Goal: Task Accomplishment & Management: Use online tool/utility

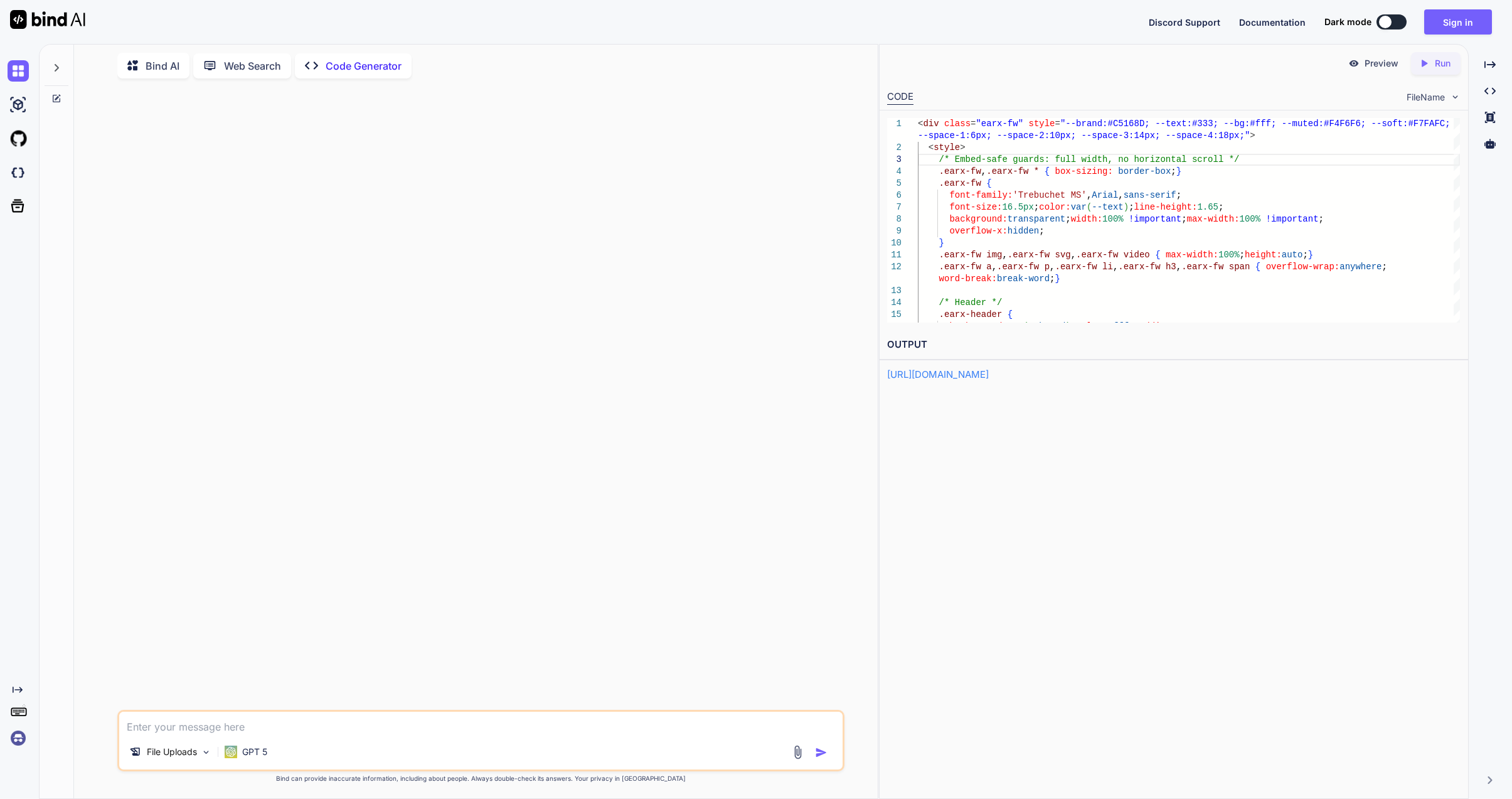
scroll to position [42, 0]
type textarea "<div class="earx-fw" style="--brand:#C5168D; --text:#333; --bg:#fff; --muted:#F…"
click at [1471, 33] on button "Sign in" at bounding box center [1458, 22] width 68 height 25
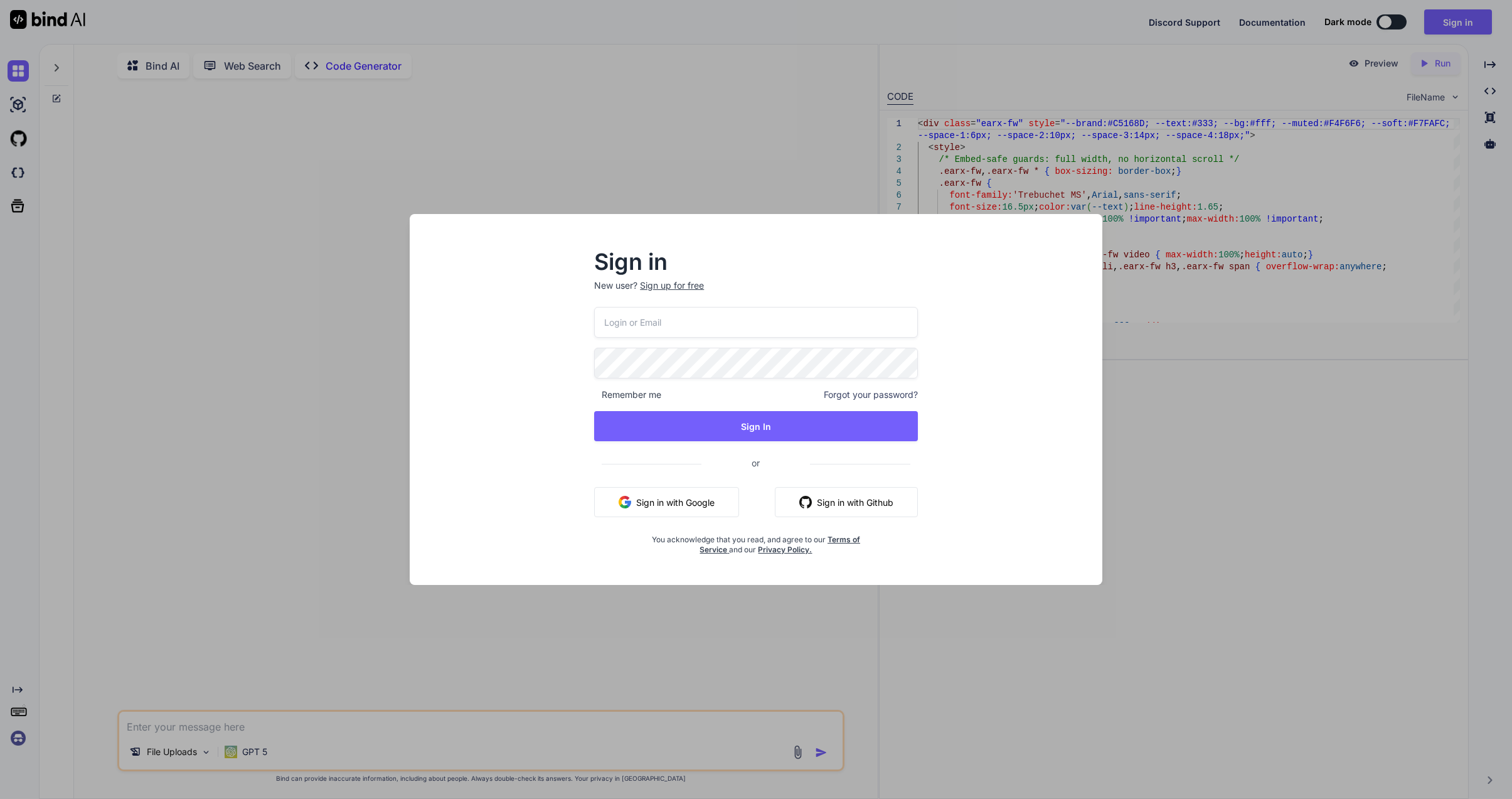
click at [733, 317] on input "email" at bounding box center [756, 322] width 324 height 31
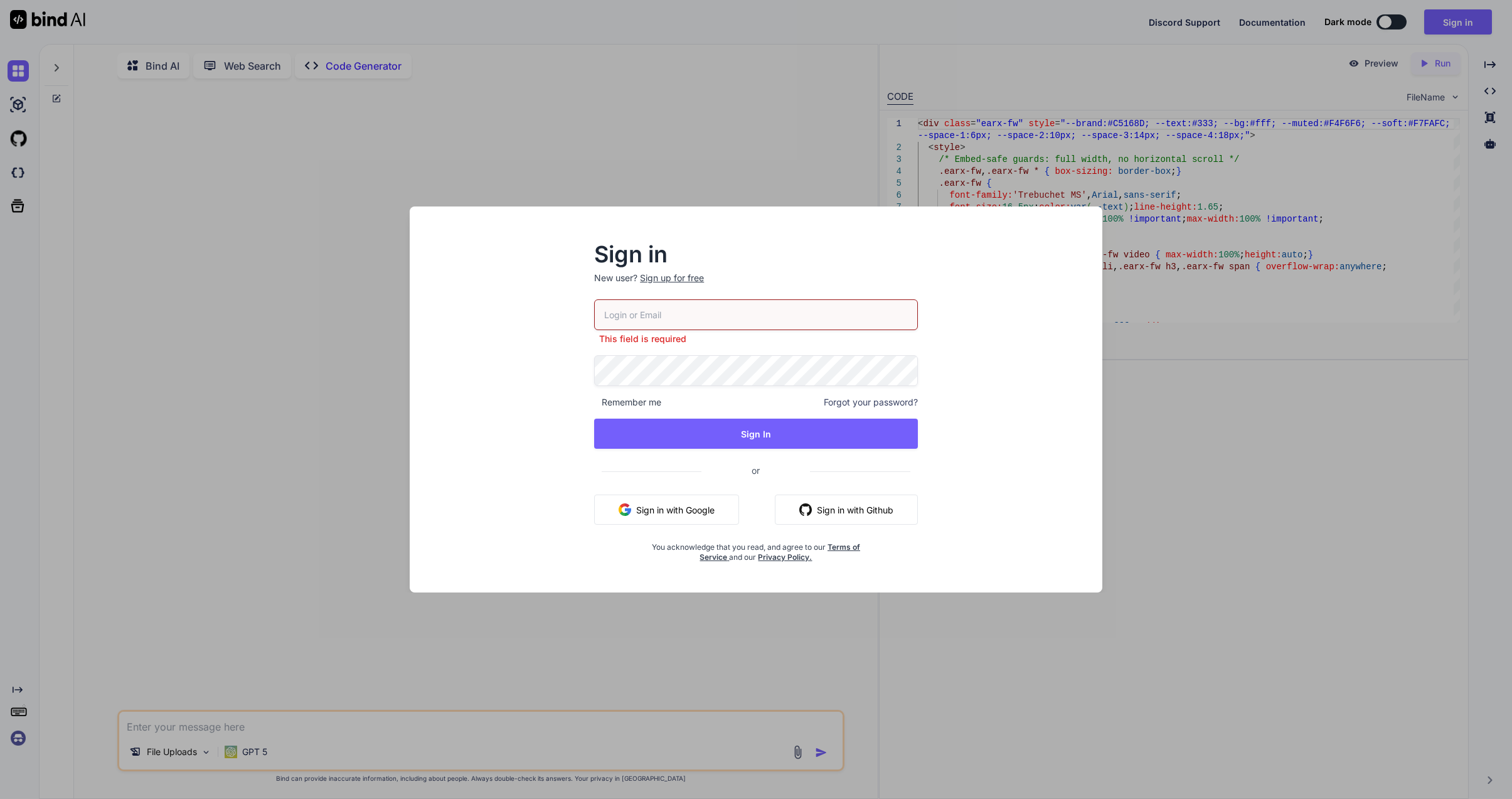
type input "[EMAIL_ADDRESS][DOMAIN_NAME]"
click at [754, 430] on button "Sign In" at bounding box center [756, 433] width 324 height 30
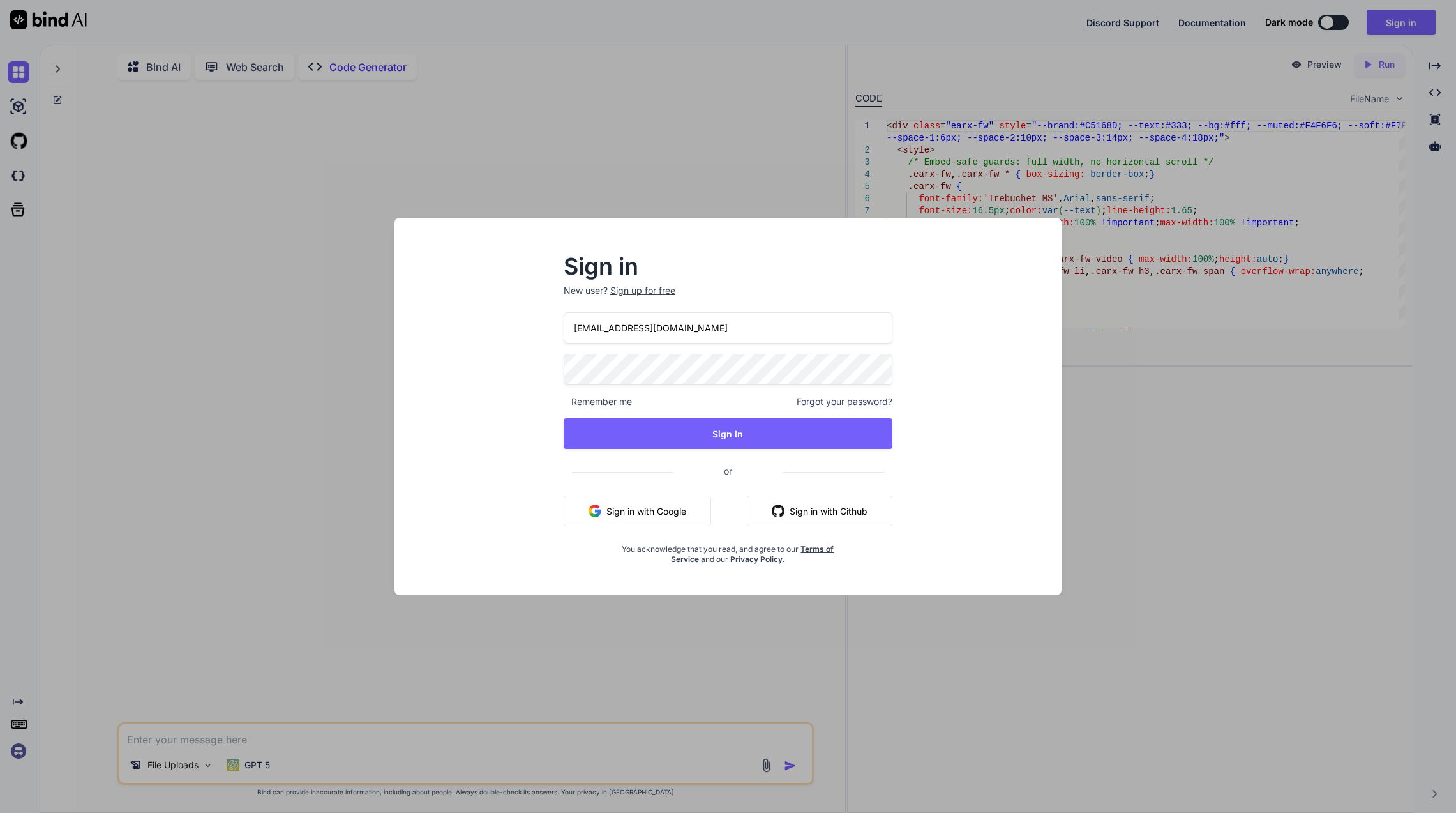
click at [731, 447] on button "Sign In" at bounding box center [728, 433] width 330 height 31
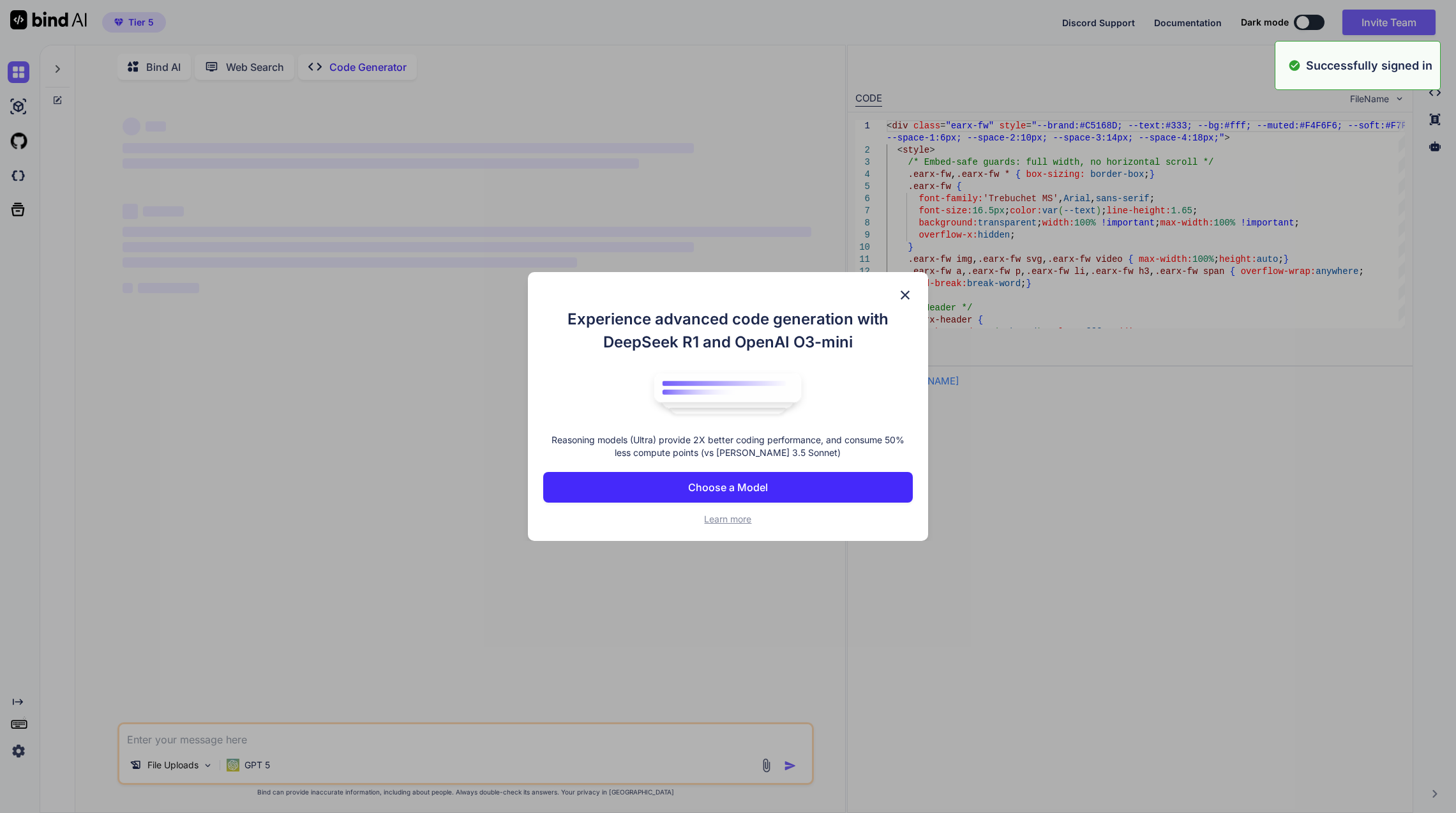
click at [764, 581] on div "Experience advanced code generation with DeepSeek R1 and OpenAI O3-mini Reasoni…" at bounding box center [728, 406] width 1456 height 813
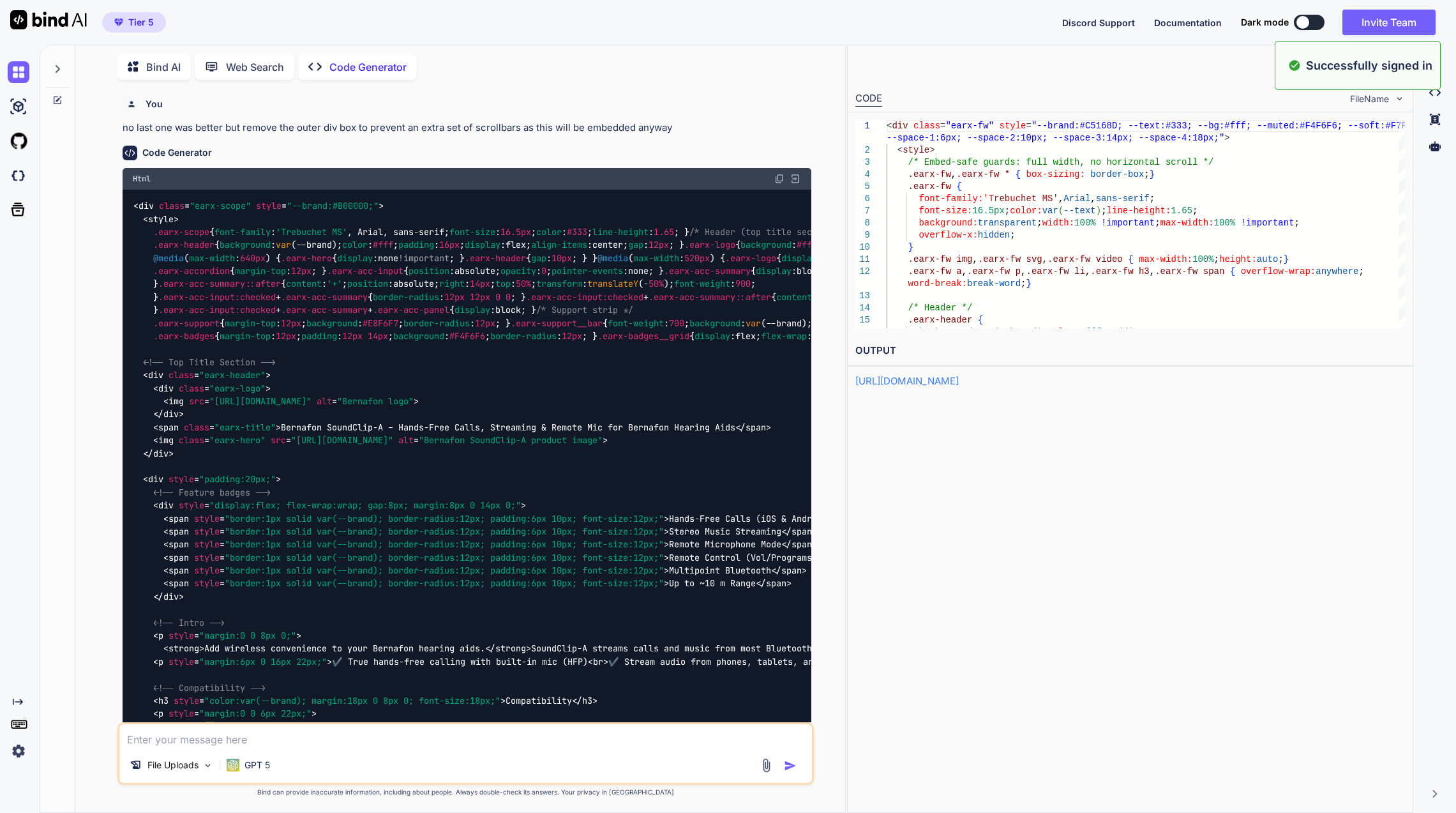
type textarea "x"
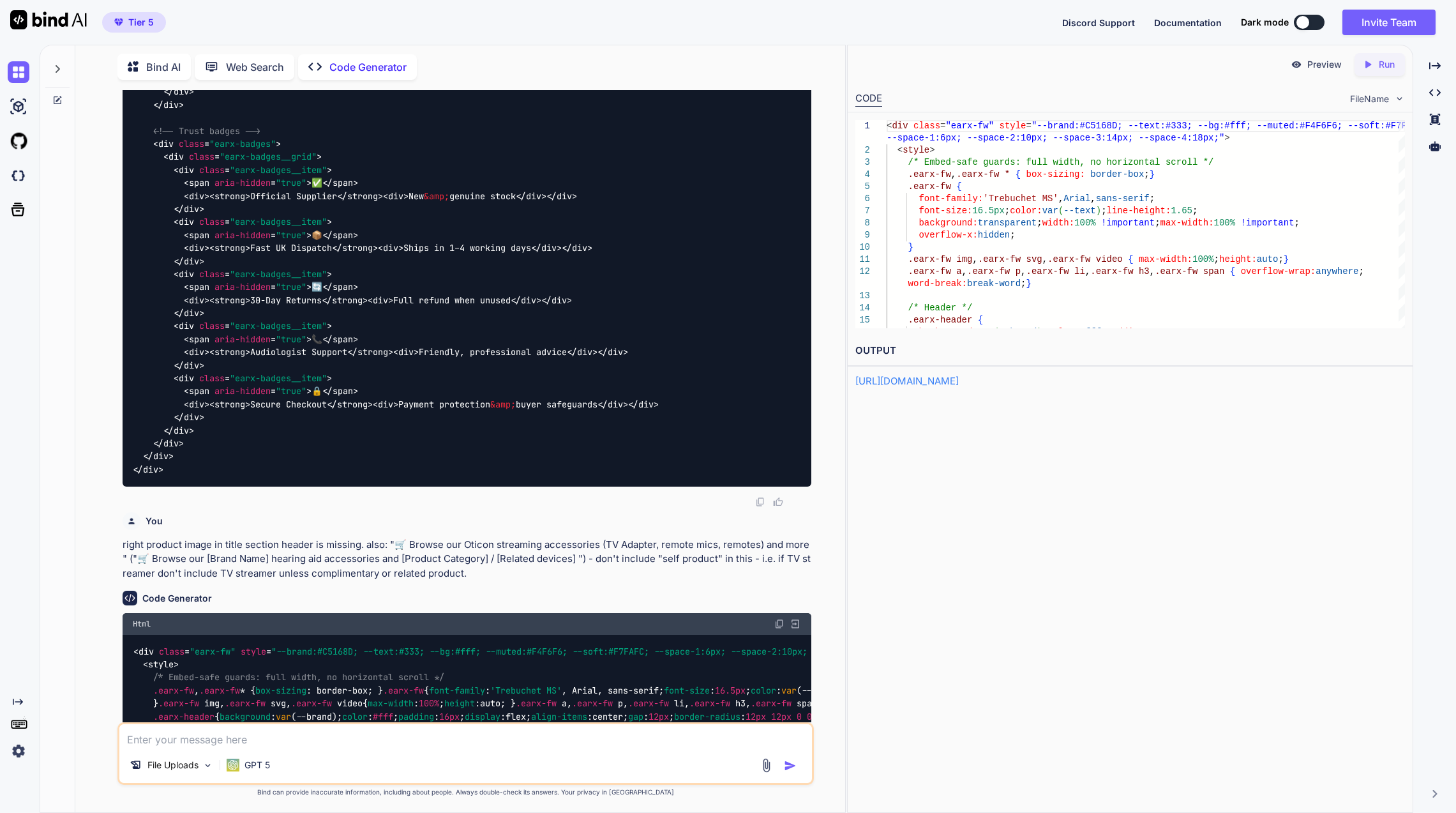
scroll to position [18010, 0]
